Goal: Task Accomplishment & Management: Complete application form

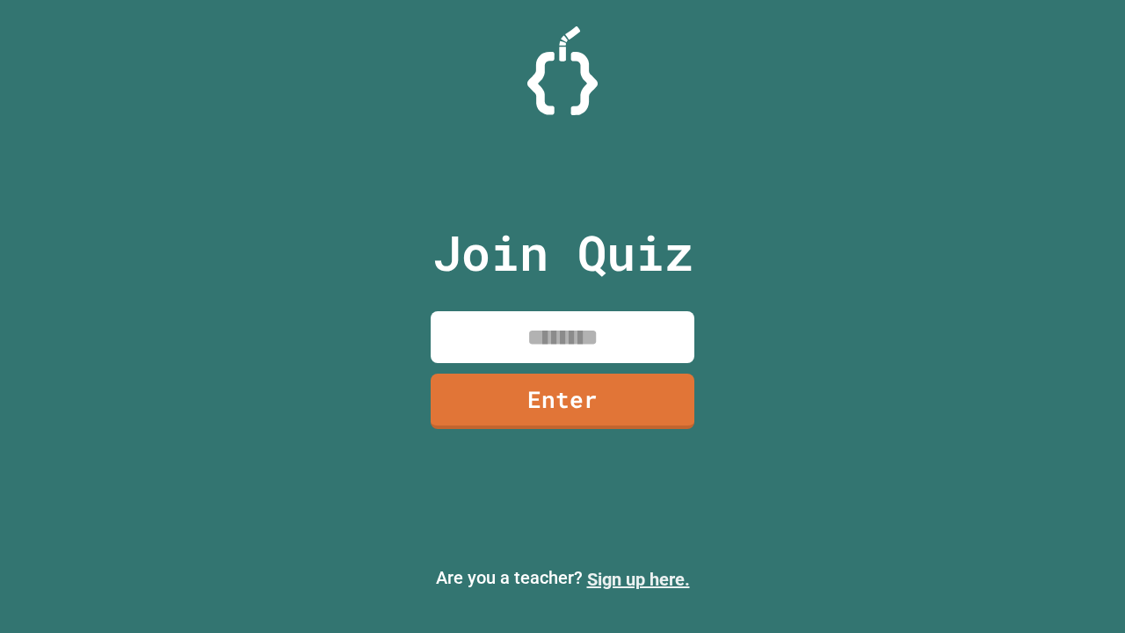
click at [638, 579] on link "Sign up here." at bounding box center [638, 578] width 103 height 21
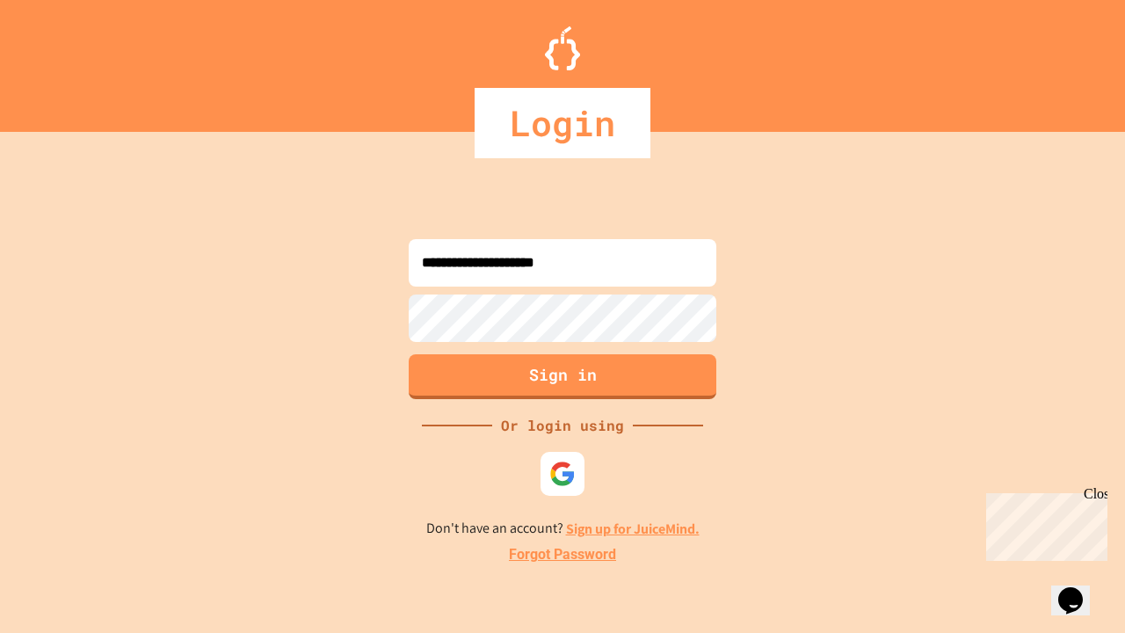
type input "**********"
